Goal: Task Accomplishment & Management: Manage account settings

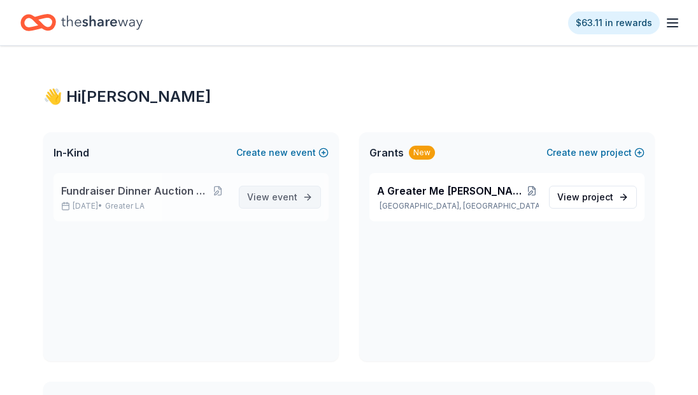
click at [270, 194] on span "View event" at bounding box center [272, 197] width 50 height 15
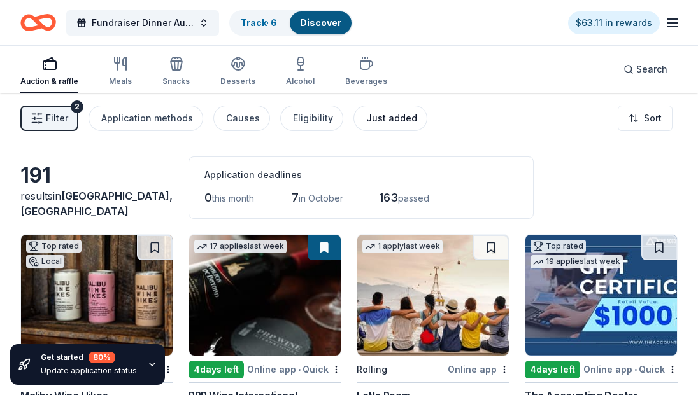
click at [396, 120] on div "Just added" at bounding box center [391, 118] width 51 height 15
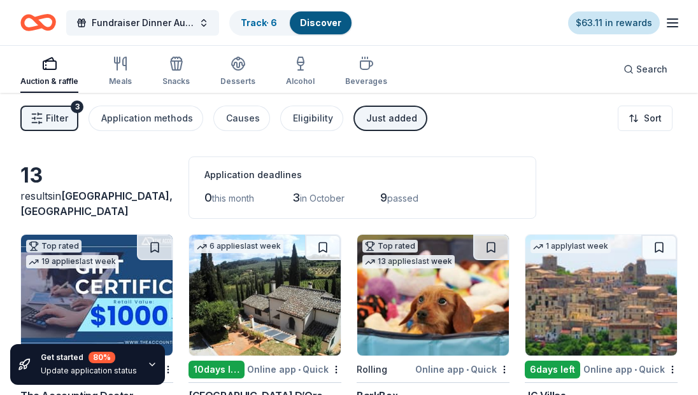
click at [594, 20] on link "$63.11 in rewards" at bounding box center [614, 22] width 92 height 23
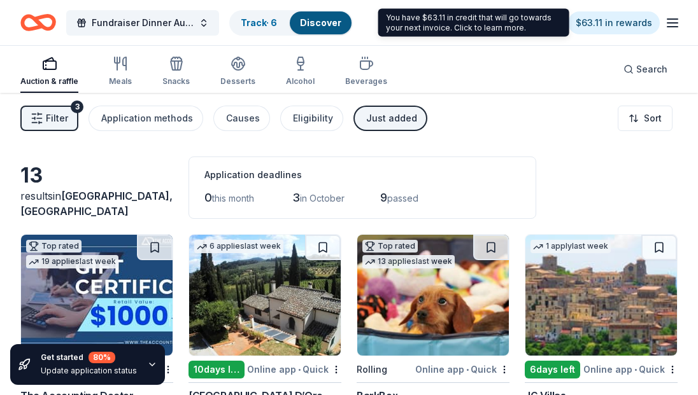
click at [530, 26] on div "You have $63.11 in credit that will go towards your next invoice. Click to lear…" at bounding box center [473, 23] width 191 height 28
click at [490, 28] on div "You have $63.11 in credit that will go towards your next invoice. Click to lear…" at bounding box center [473, 23] width 191 height 28
click at [401, 25] on div "You have $63.11 in credit that will go towards your next invoice. Click to lear…" at bounding box center [473, 23] width 191 height 28
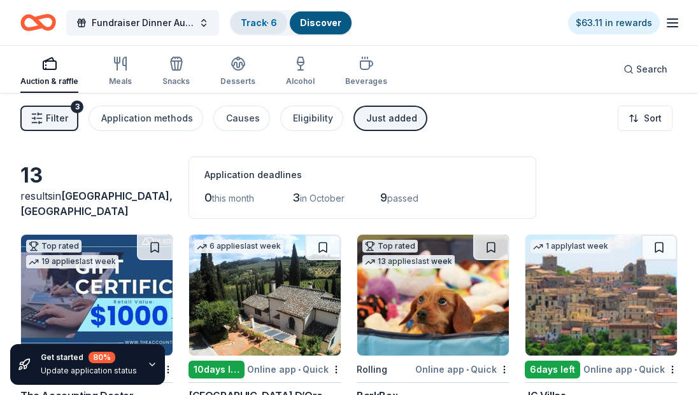
click at [260, 19] on link "Track · 6" at bounding box center [259, 22] width 36 height 11
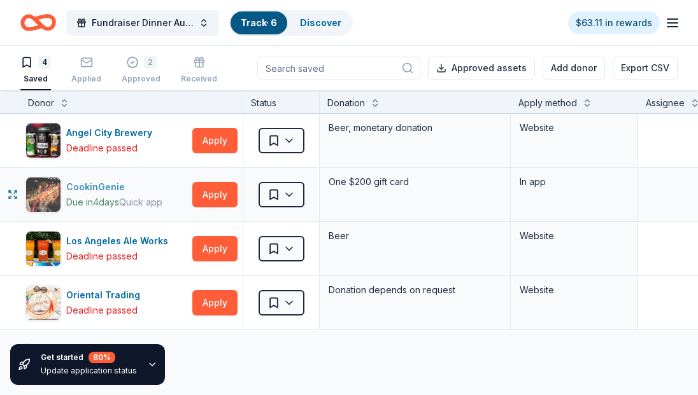
click at [104, 185] on div "CookinGenie" at bounding box center [114, 187] width 96 height 15
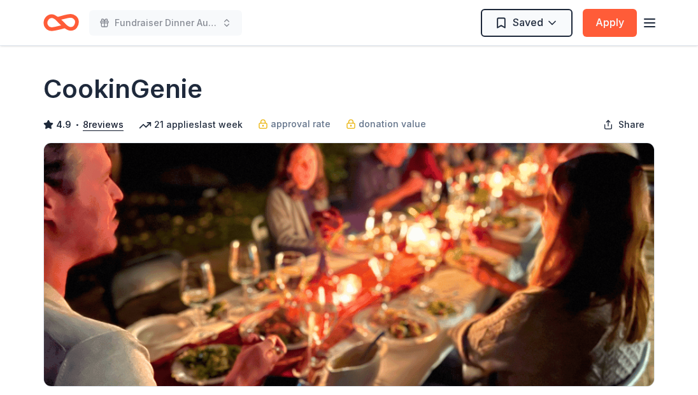
drag, startPoint x: 215, startPoint y: 87, endPoint x: 32, endPoint y: 75, distance: 183.2
drag, startPoint x: 152, startPoint y: 90, endPoint x: -11, endPoint y: 82, distance: 163.2
click at [0, 82] on html "Fundraiser Dinner Auction & Raffle Saved Apply Due in 4 days Share CookinGenie …" at bounding box center [349, 197] width 698 height 395
click at [657, 25] on icon "button" at bounding box center [649, 22] width 15 height 15
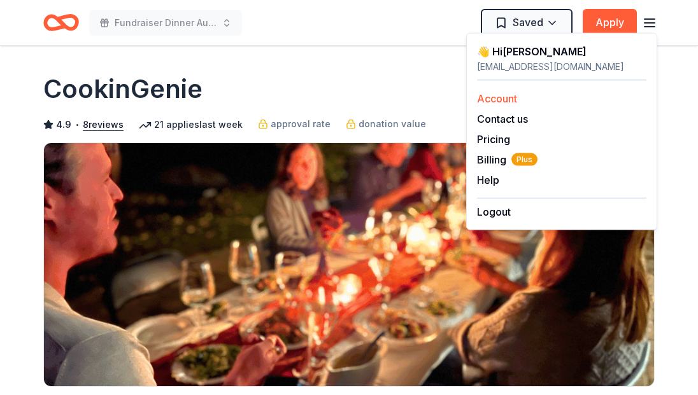
click at [481, 99] on link "Account" at bounding box center [497, 98] width 40 height 13
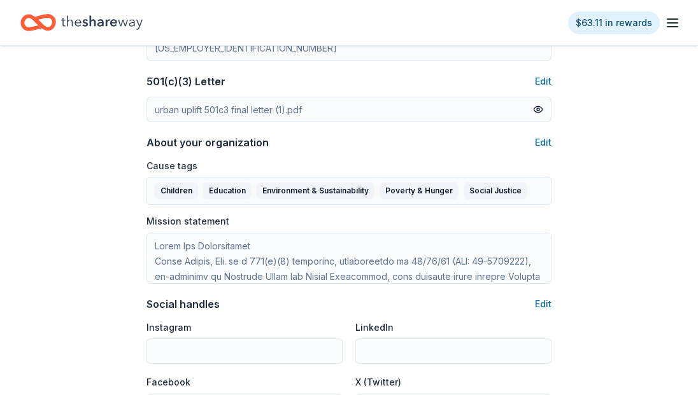
scroll to position [573, 0]
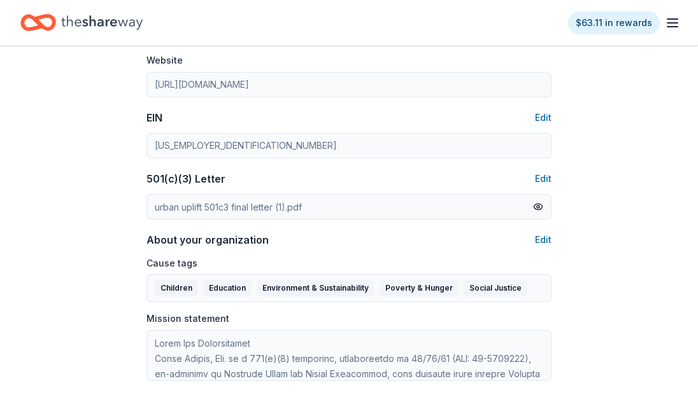
click at [674, 27] on line "button" at bounding box center [672, 27] width 10 height 0
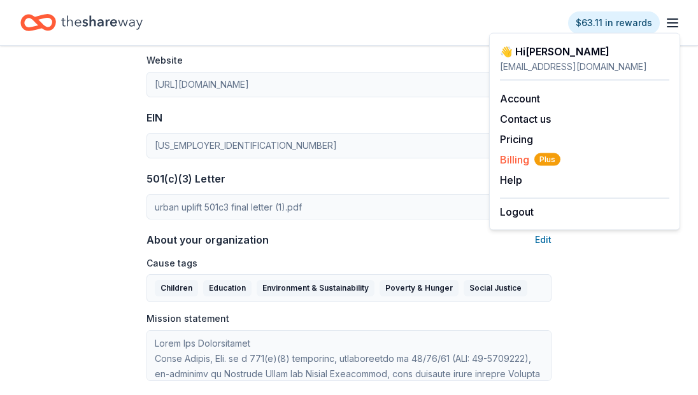
click at [515, 155] on span "Billing Plus" at bounding box center [530, 159] width 60 height 15
